Goal: Navigation & Orientation: Find specific page/section

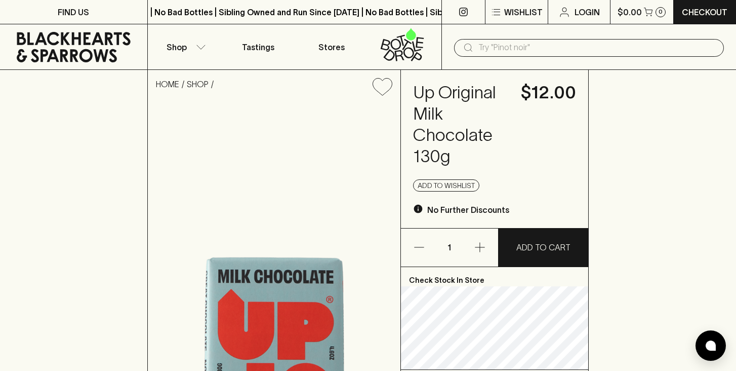
click at [96, 54] on icon at bounding box center [74, 47] width 114 height 30
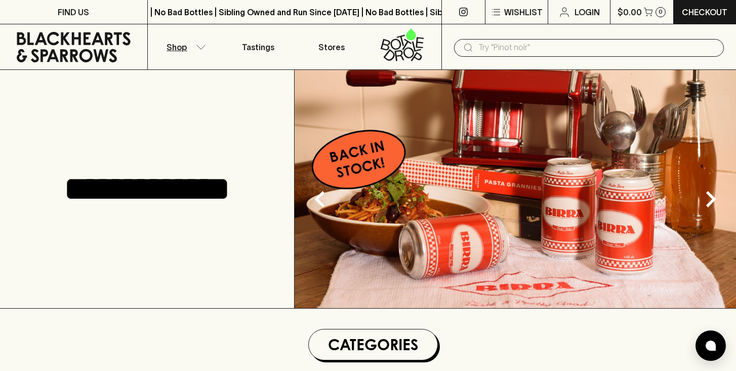
click at [184, 41] on p "Shop" at bounding box center [177, 47] width 20 height 12
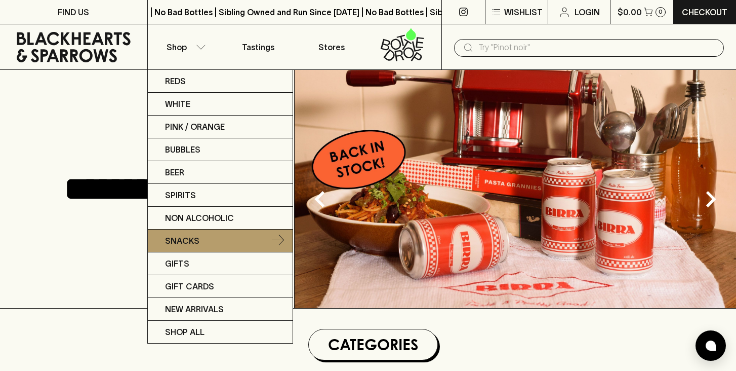
click at [214, 246] on link "Snacks" at bounding box center [220, 240] width 145 height 23
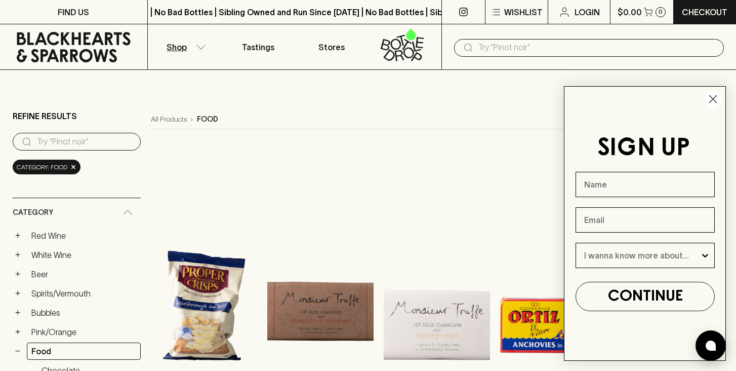
scroll to position [169, 0]
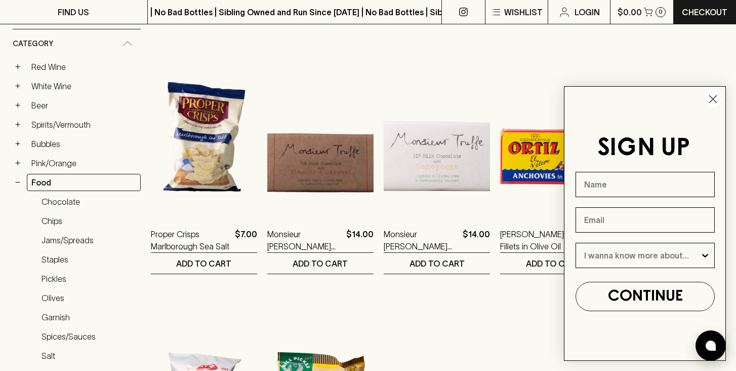
click at [714, 96] on circle "Close dialog" at bounding box center [713, 99] width 17 height 17
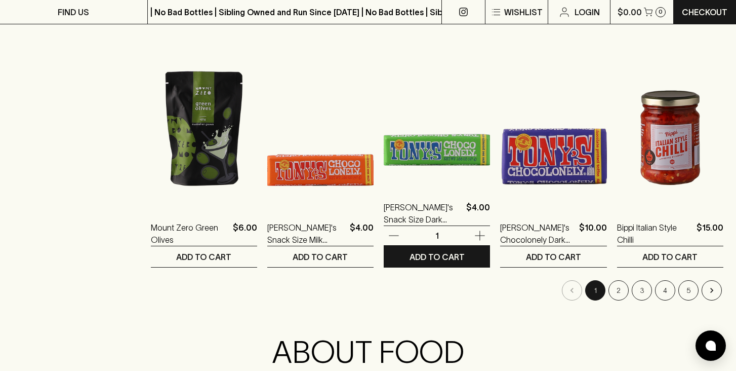
scroll to position [999, 0]
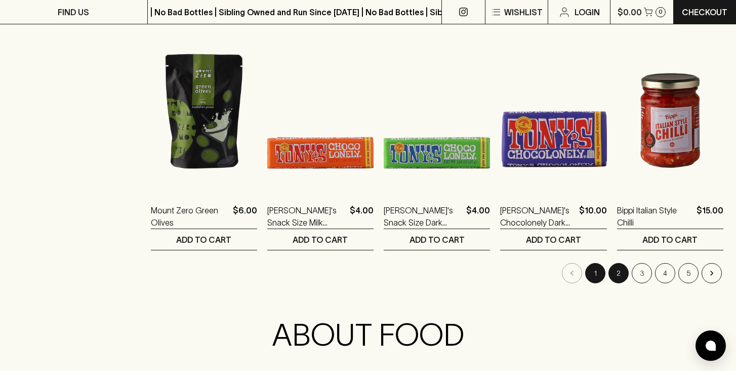
click at [615, 274] on button "2" at bounding box center [619, 273] width 20 height 20
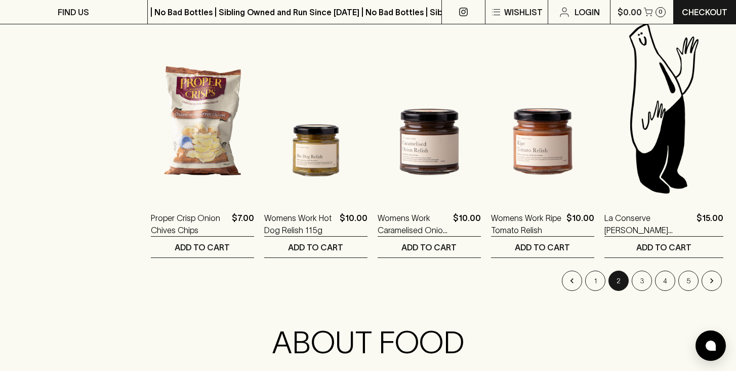
scroll to position [1084, 0]
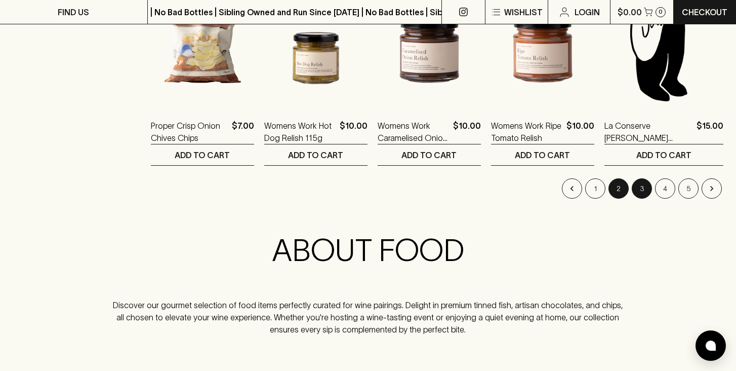
click at [633, 187] on button "3" at bounding box center [642, 188] width 20 height 20
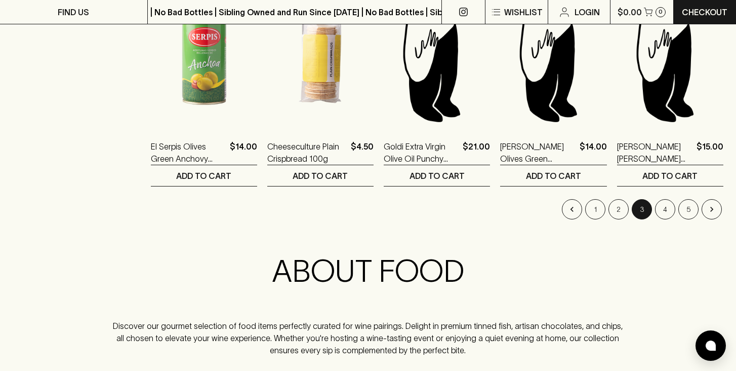
scroll to position [1161, 0]
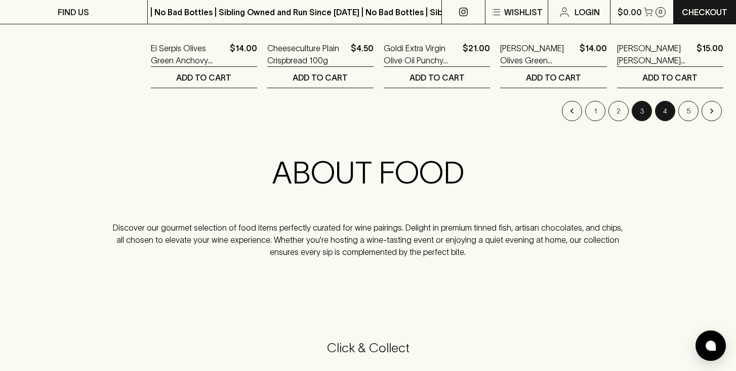
click at [662, 114] on button "4" at bounding box center [665, 111] width 20 height 20
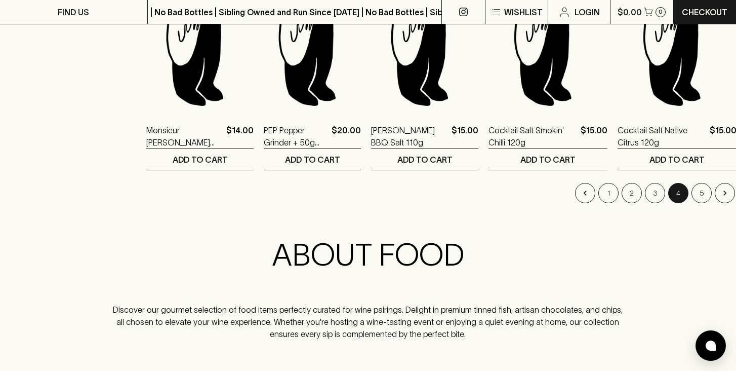
scroll to position [1103, 0]
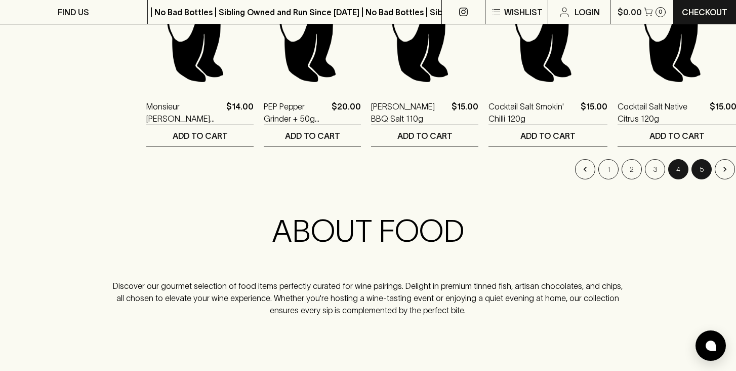
click at [692, 169] on button "5" at bounding box center [702, 169] width 20 height 20
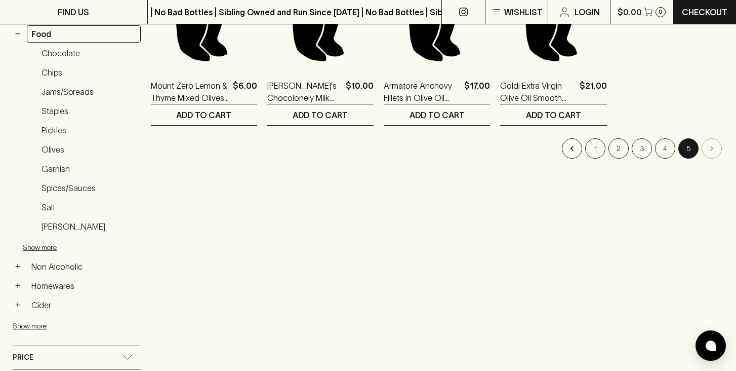
scroll to position [291, 0]
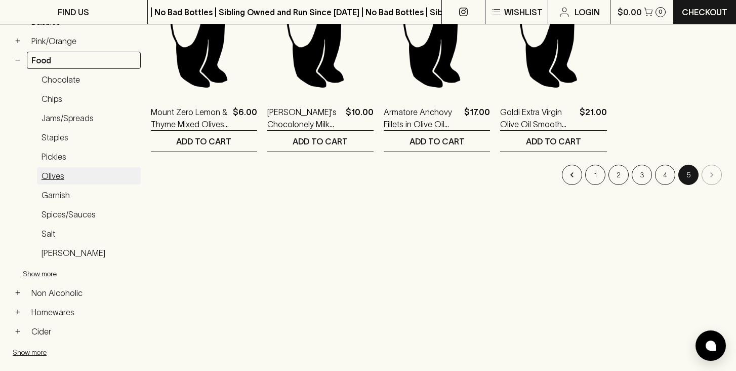
click at [42, 180] on link "Olives" at bounding box center [89, 175] width 104 height 17
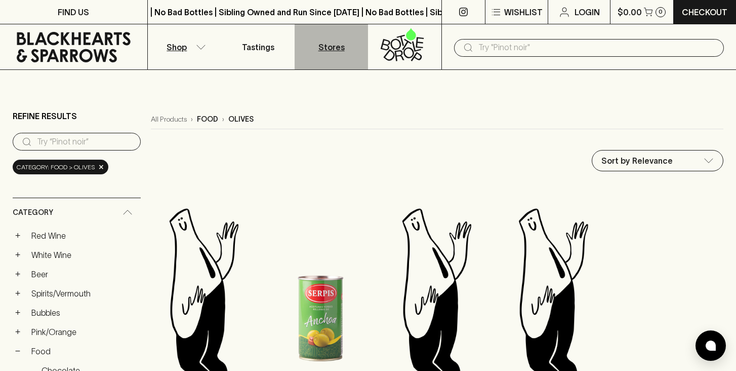
click at [333, 50] on p "Stores" at bounding box center [331, 47] width 26 height 12
